Goal: Find specific page/section: Find specific page/section

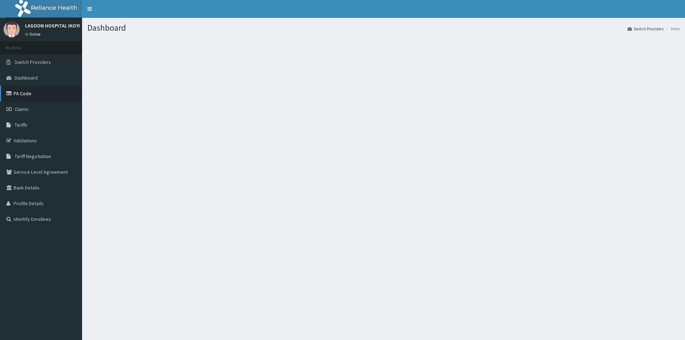
click at [26, 93] on link "PA Code" at bounding box center [41, 94] width 82 height 16
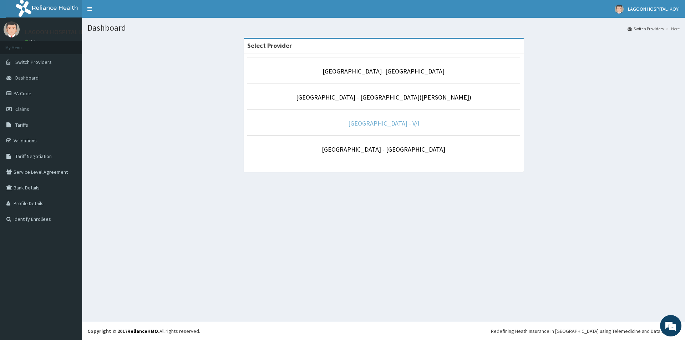
click at [372, 122] on link "[GEOGRAPHIC_DATA] - V/I" at bounding box center [383, 123] width 71 height 8
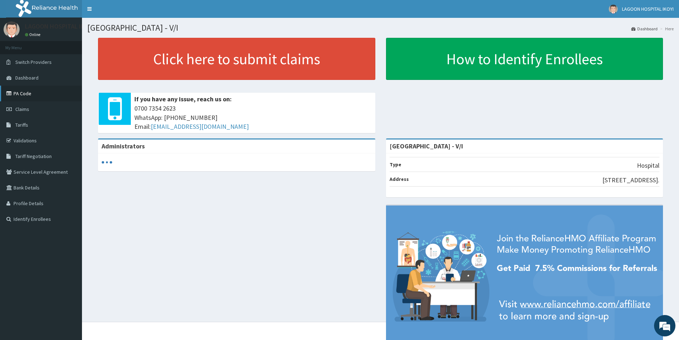
click at [27, 93] on link "PA Code" at bounding box center [41, 94] width 82 height 16
